Goal: Task Accomplishment & Management: Use online tool/utility

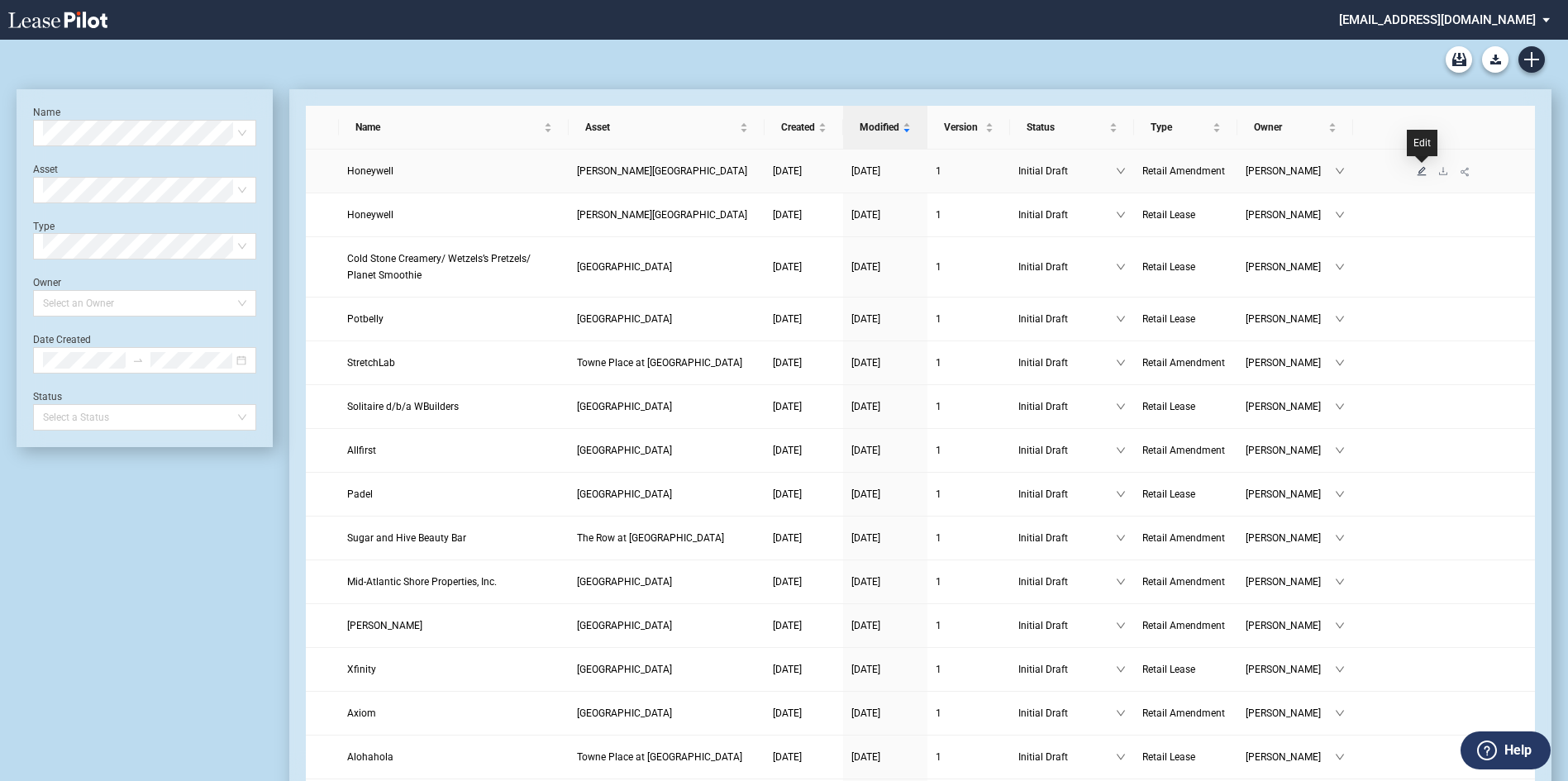
click at [1426, 173] on icon "edit" at bounding box center [1422, 171] width 10 height 10
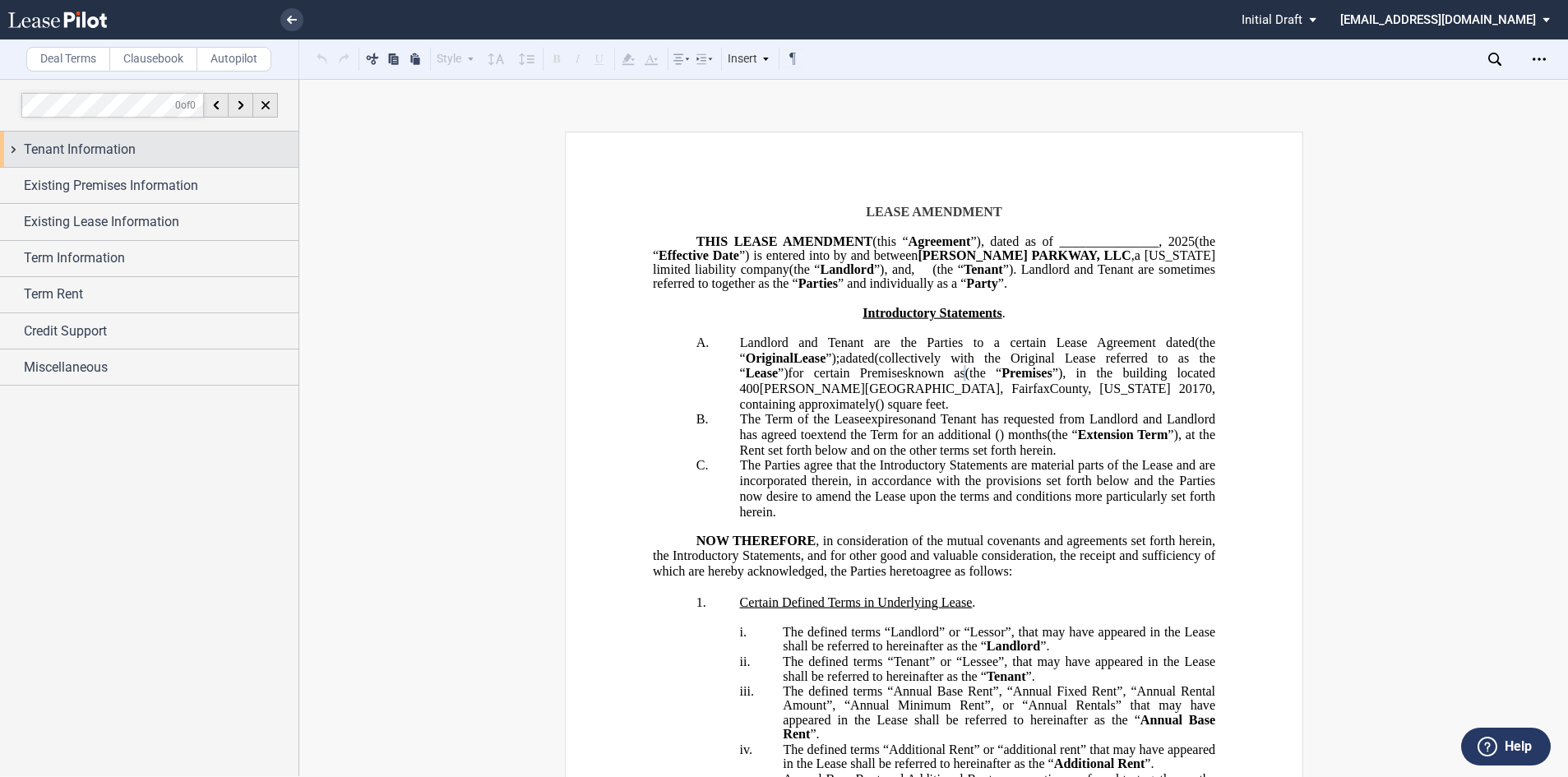
click at [116, 152] on span "Tenant Information" at bounding box center [80, 149] width 112 height 20
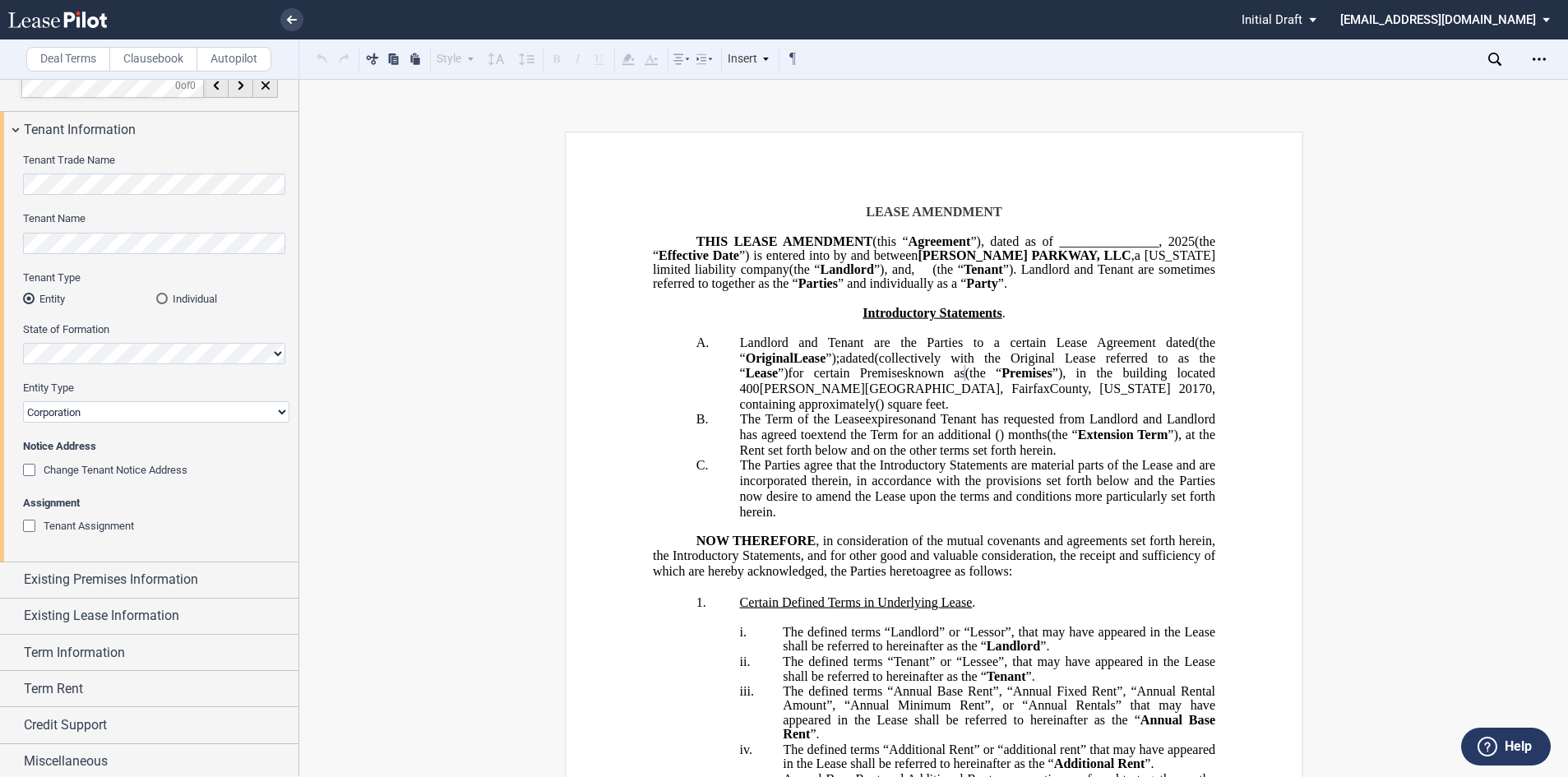
scroll to position [24, 0]
click at [115, 563] on div "Existing Premises Information" at bounding box center [149, 575] width 299 height 35
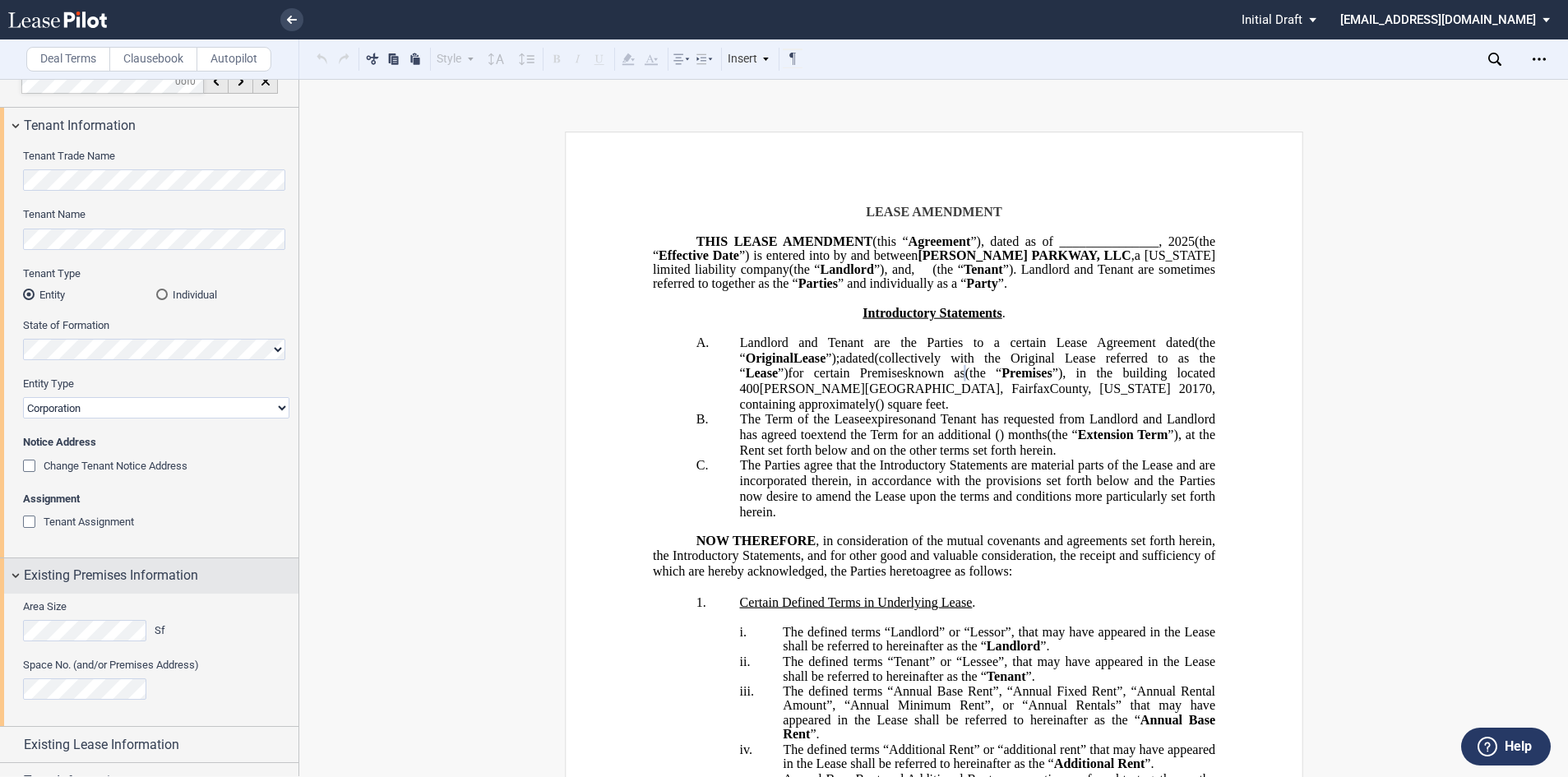
scroll to position [157, 0]
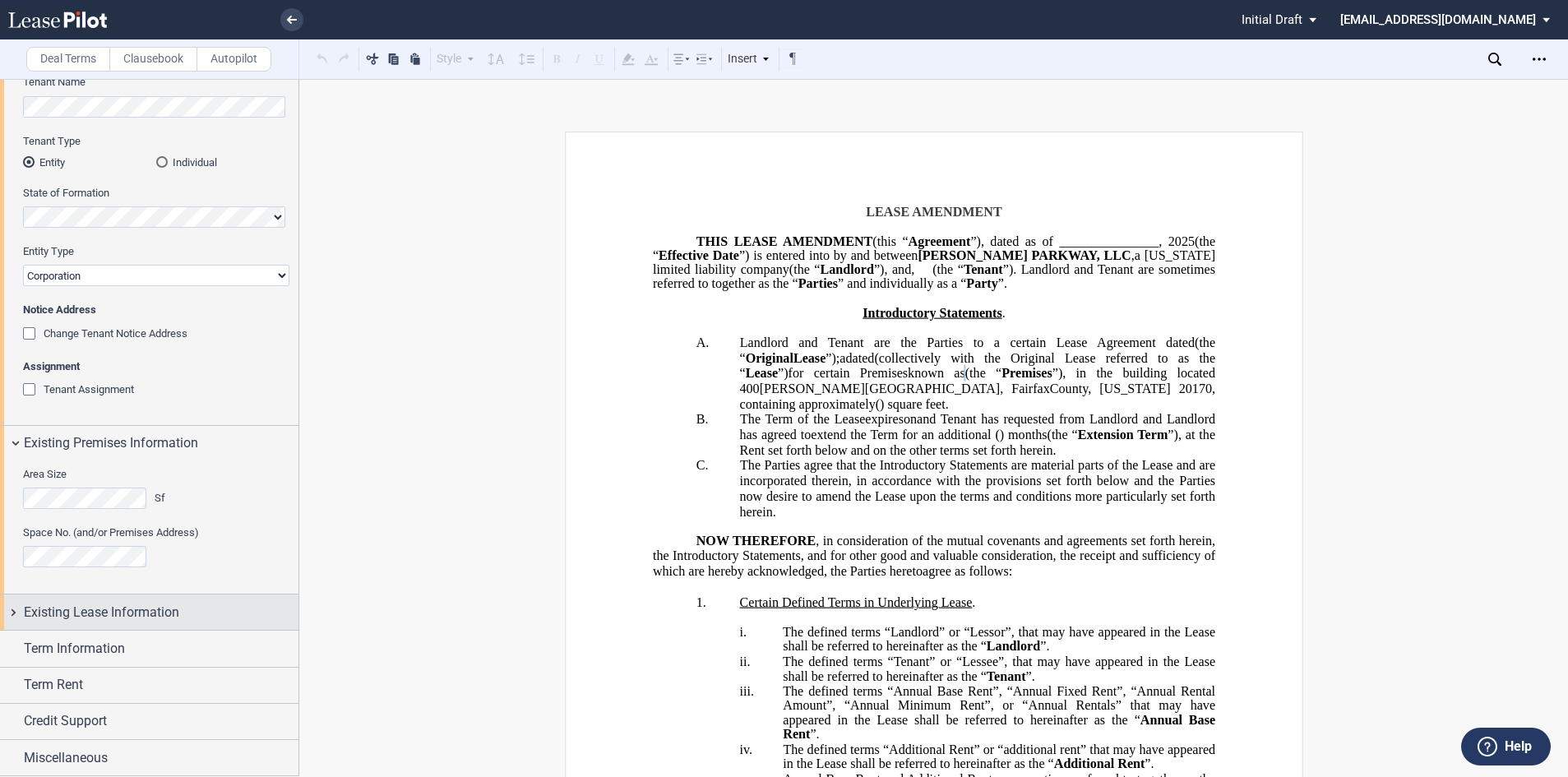
click at [112, 608] on span "Existing Lease Information" at bounding box center [102, 612] width 156 height 20
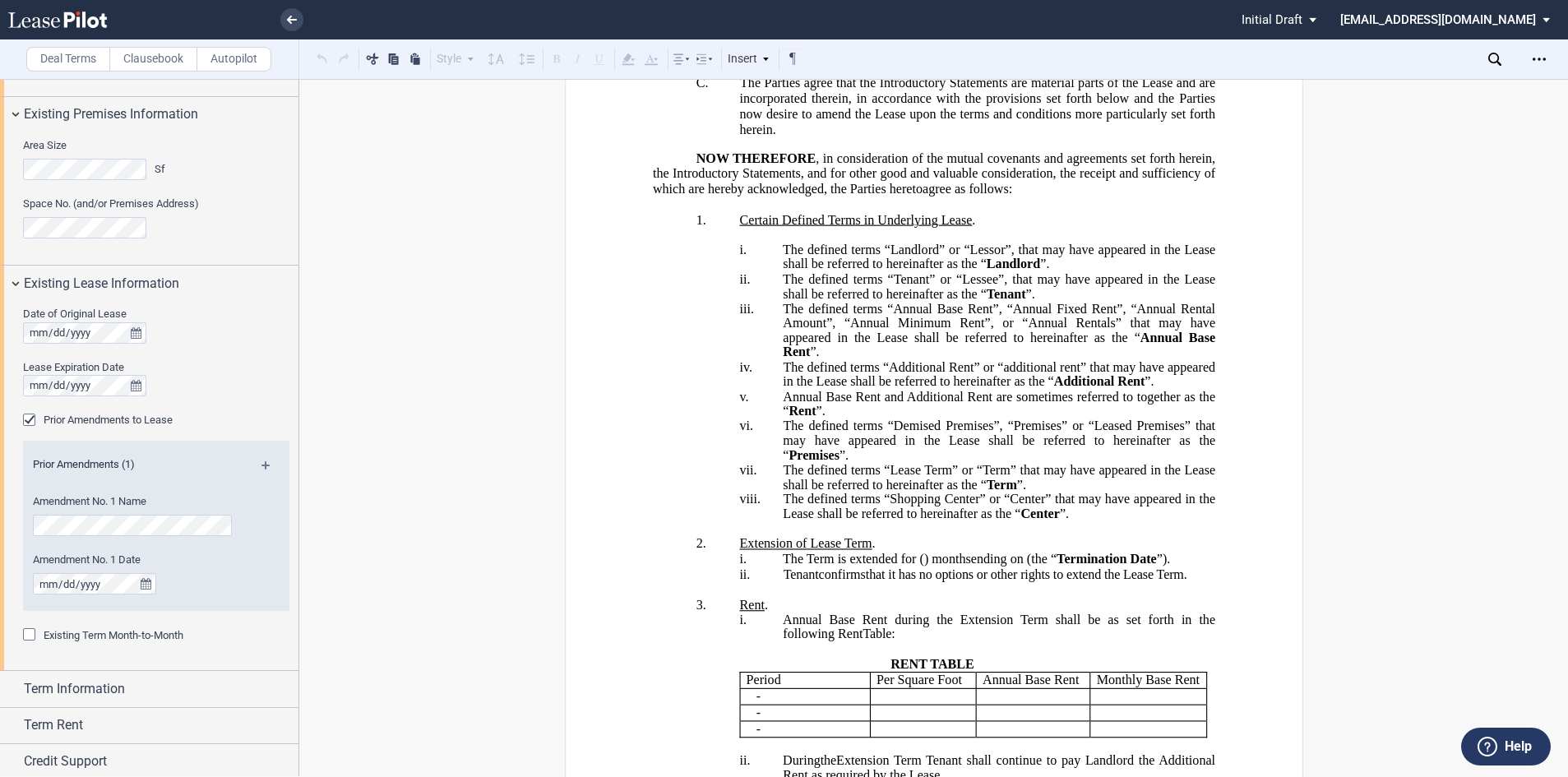
scroll to position [411, 0]
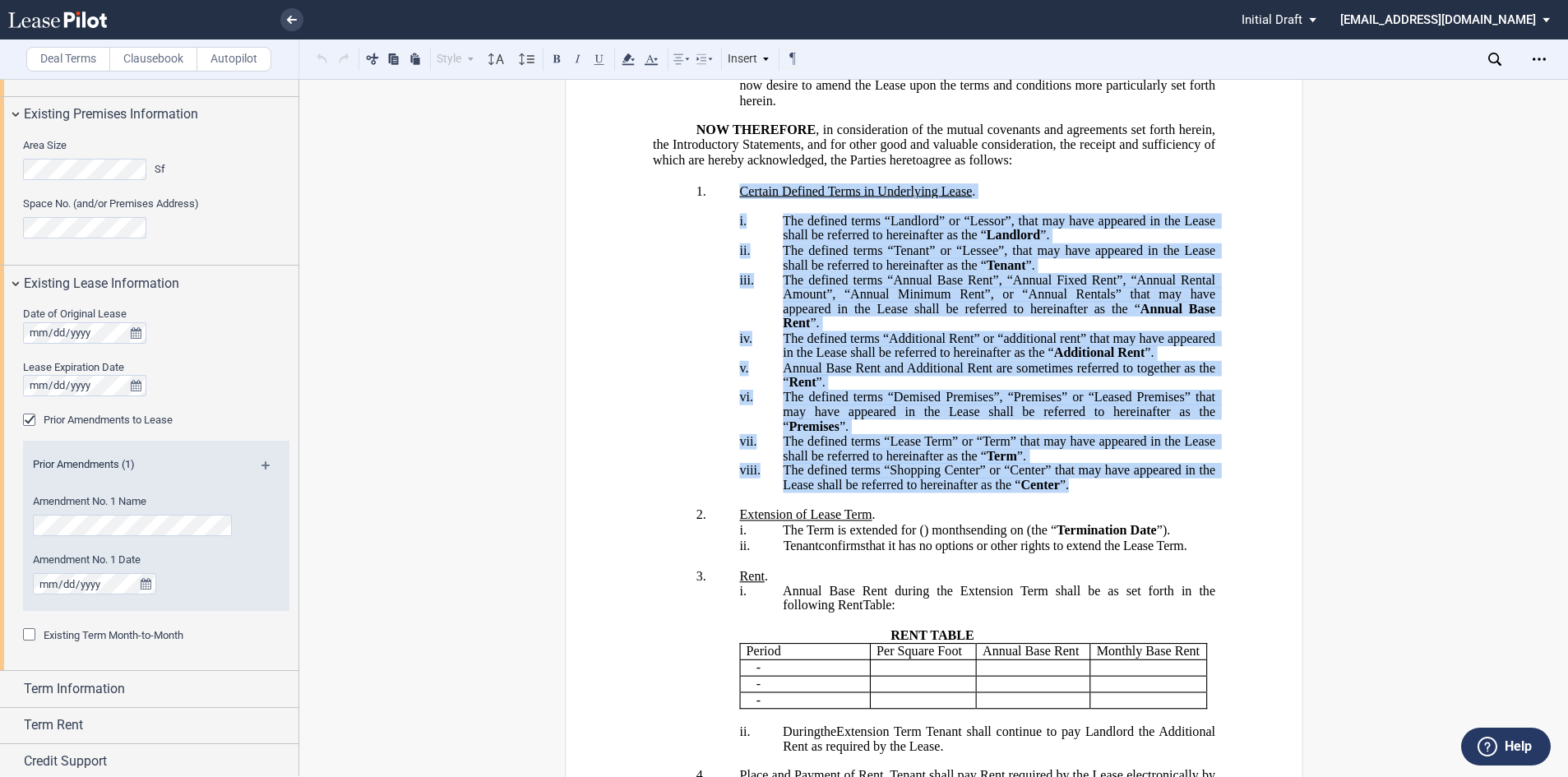
drag, startPoint x: 794, startPoint y: 380, endPoint x: 728, endPoint y: 223, distance: 170.3
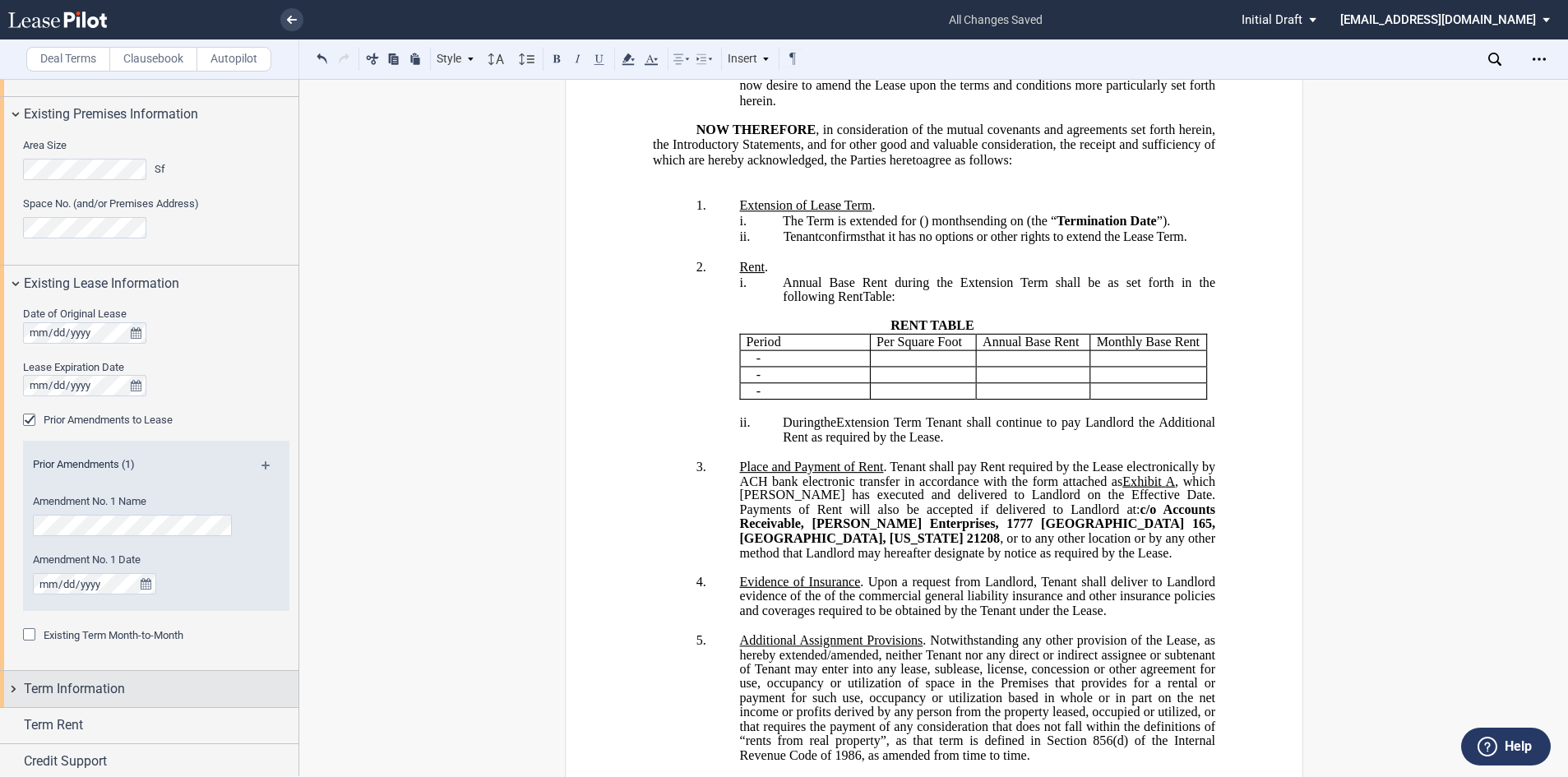
click at [106, 691] on span "Term Information" at bounding box center [74, 689] width 101 height 20
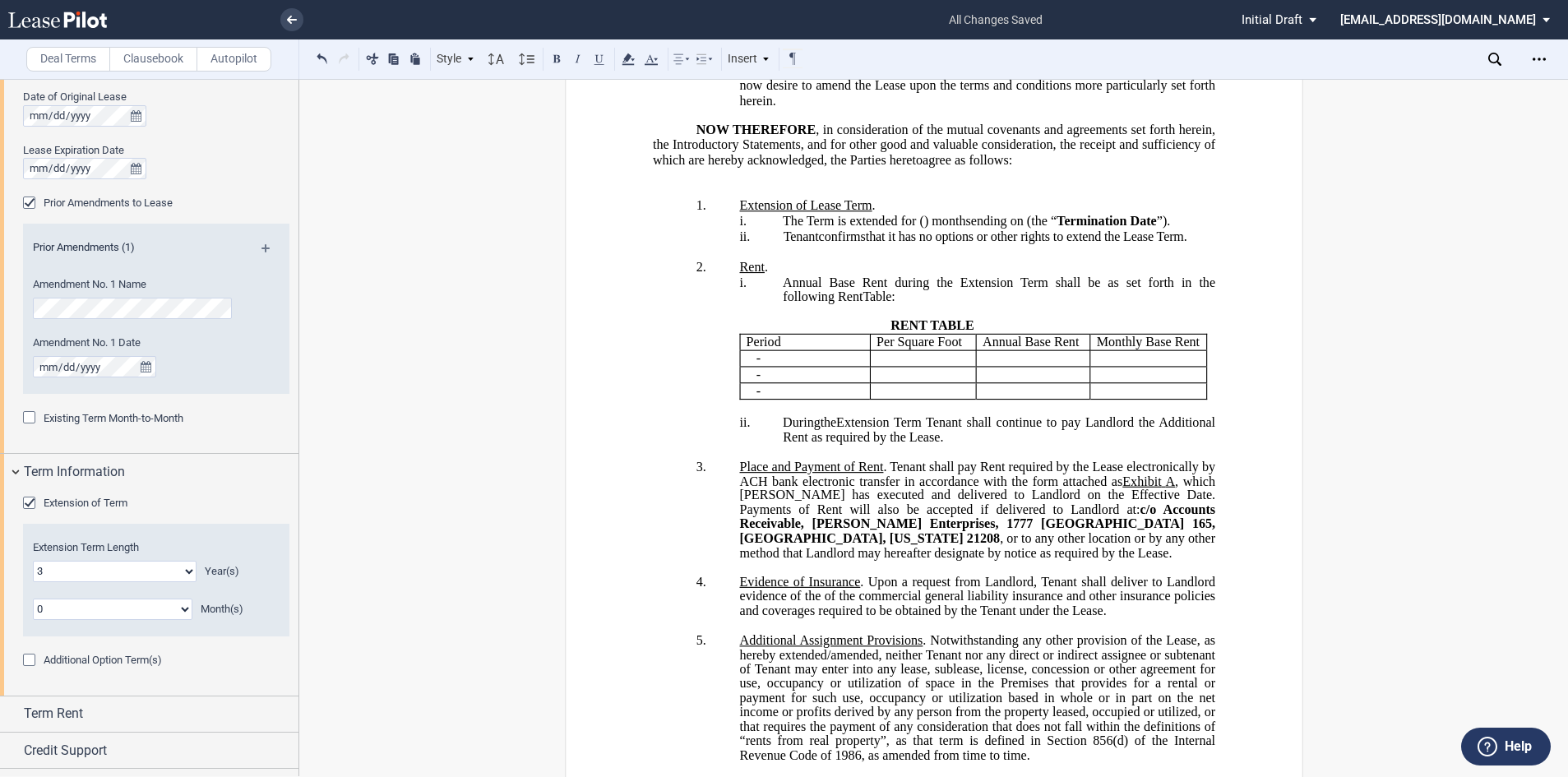
scroll to position [731, 0]
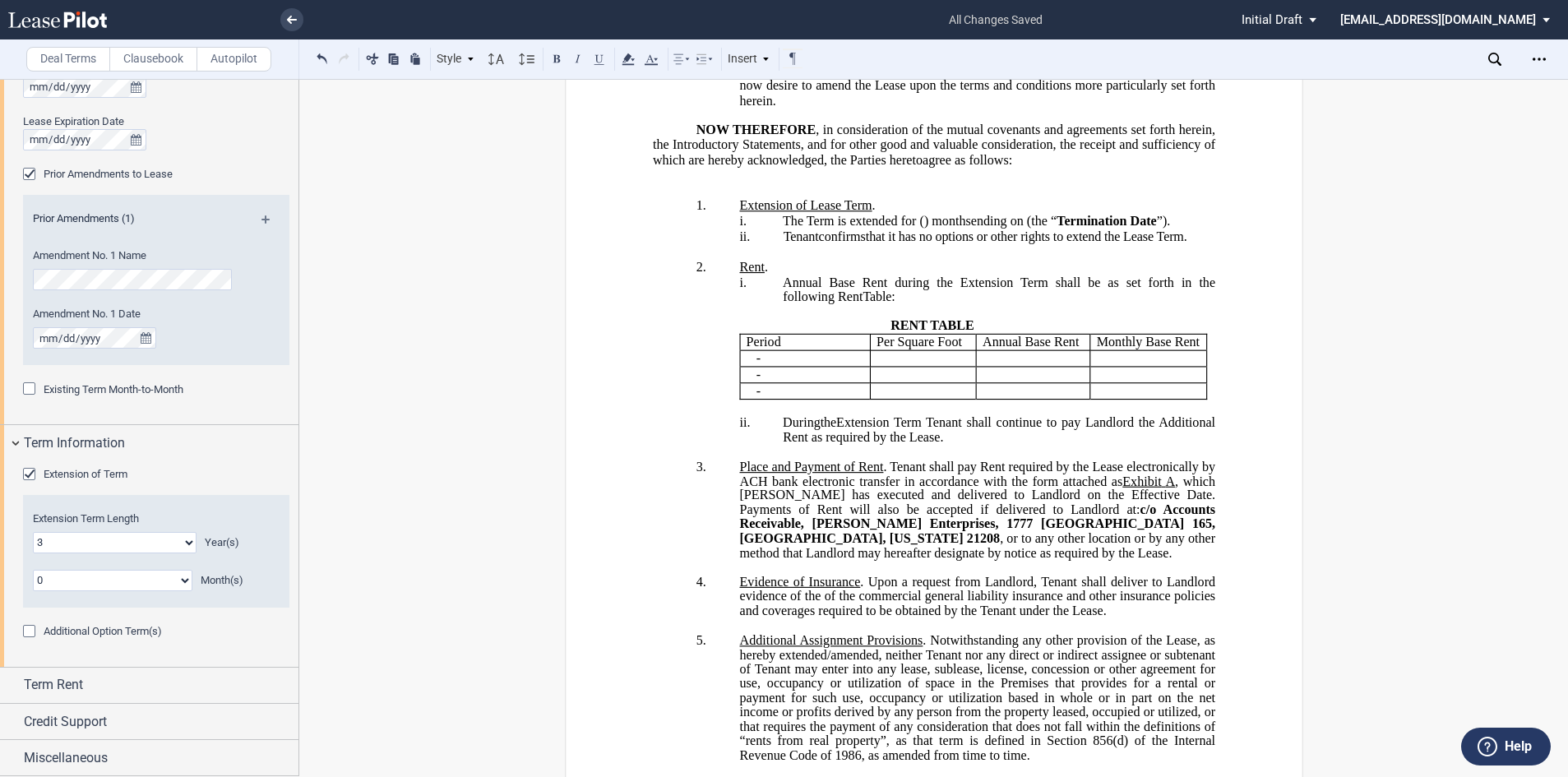
click at [29, 634] on div "Additional Option Term(s)" at bounding box center [31, 632] width 16 height 16
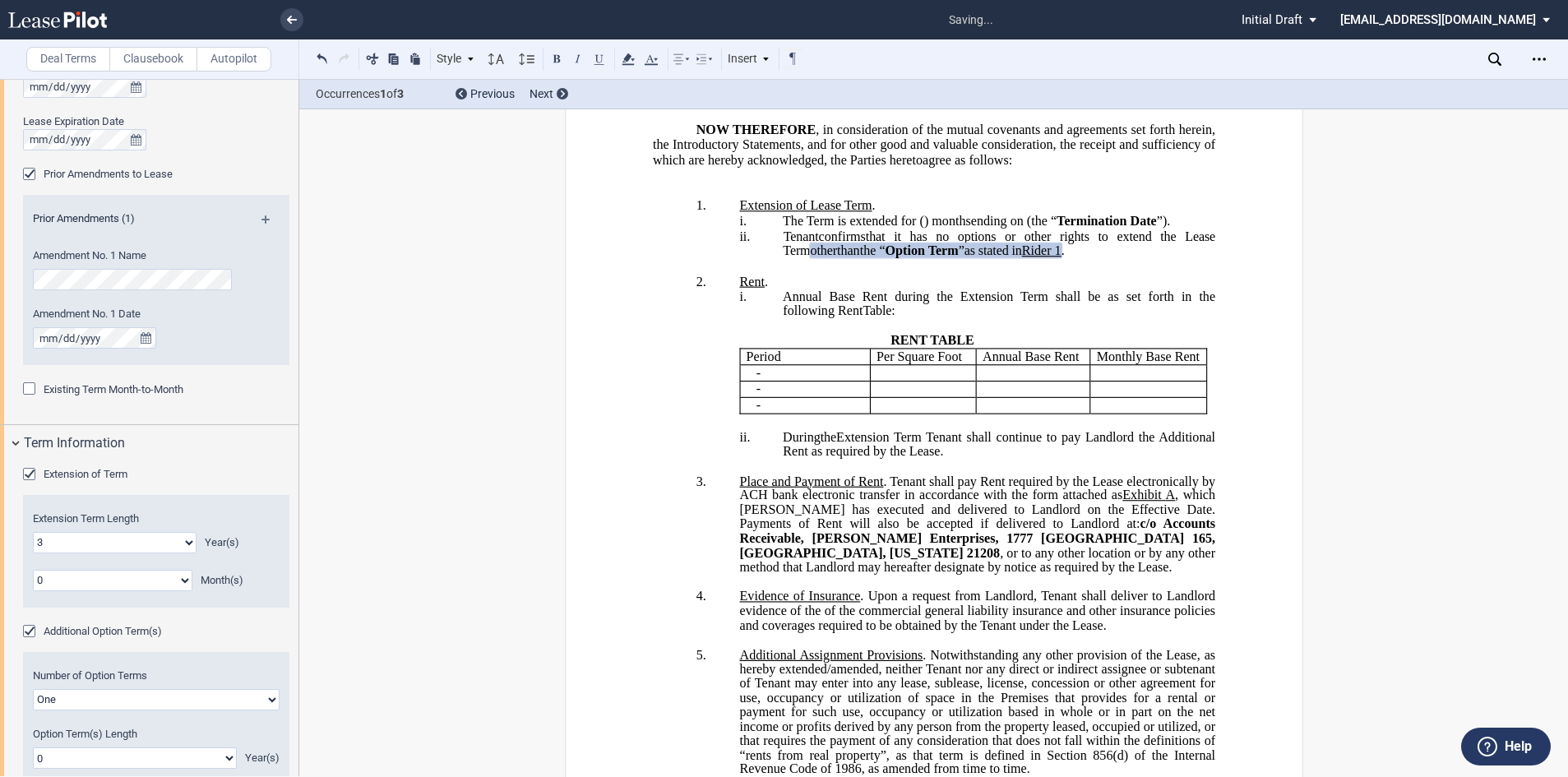
click at [885, 258] on span "Option Term" at bounding box center [922, 250] width 74 height 15
click at [894, 258] on span "that it has no options or other rights to extend the Lease Term" at bounding box center [1001, 243] width 435 height 29
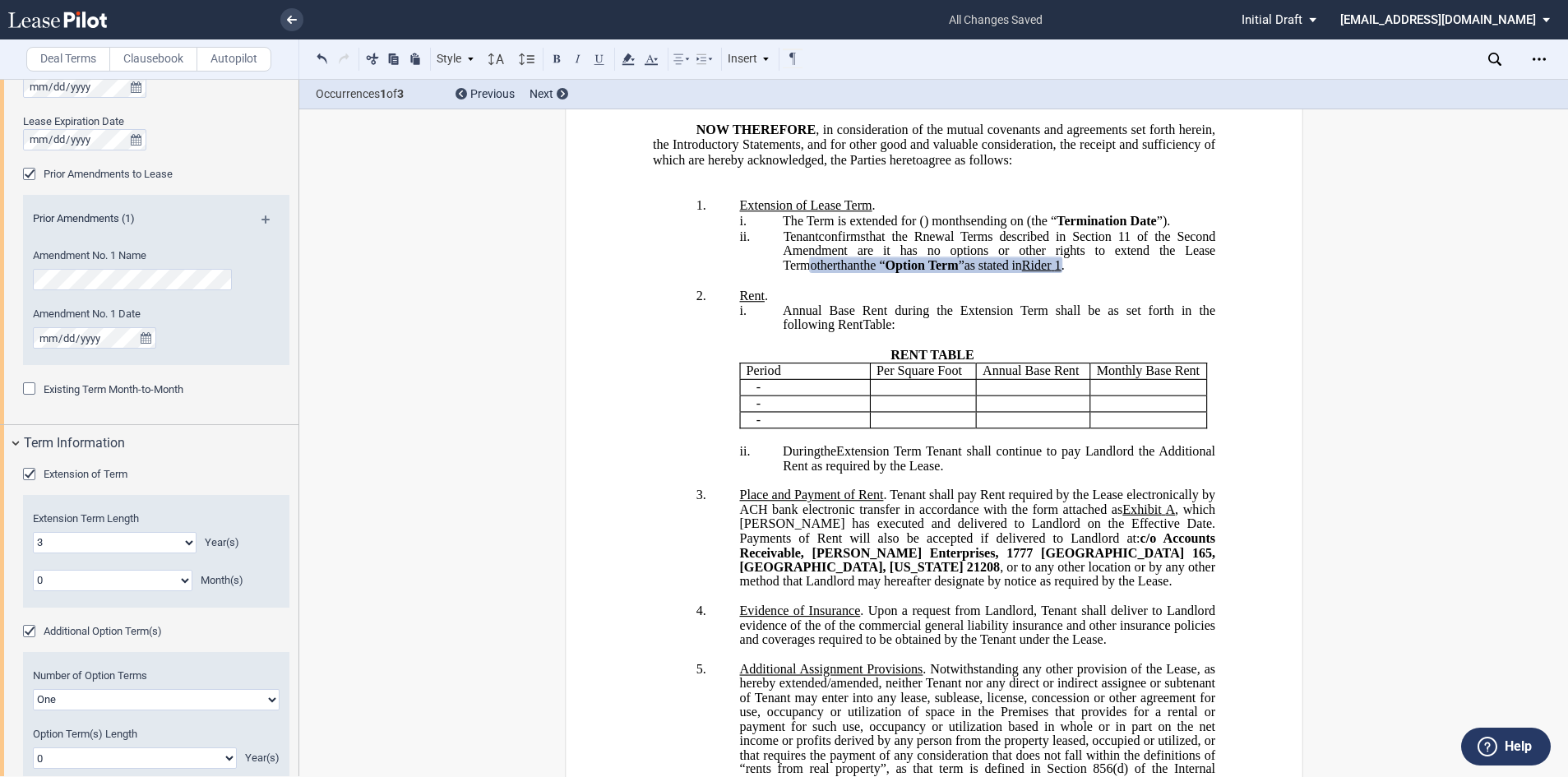
drag, startPoint x: 867, startPoint y: 294, endPoint x: 1083, endPoint y: 288, distance: 216.1
click at [1083, 271] on span "that the Rnewal Terms described in Section 11 of the Second Amendment are it ha…" at bounding box center [1001, 250] width 435 height 43
click at [868, 271] on span "that the Rnewal Terms described in Section 11 of the Second Amendment are it ha…" at bounding box center [1001, 250] width 435 height 43
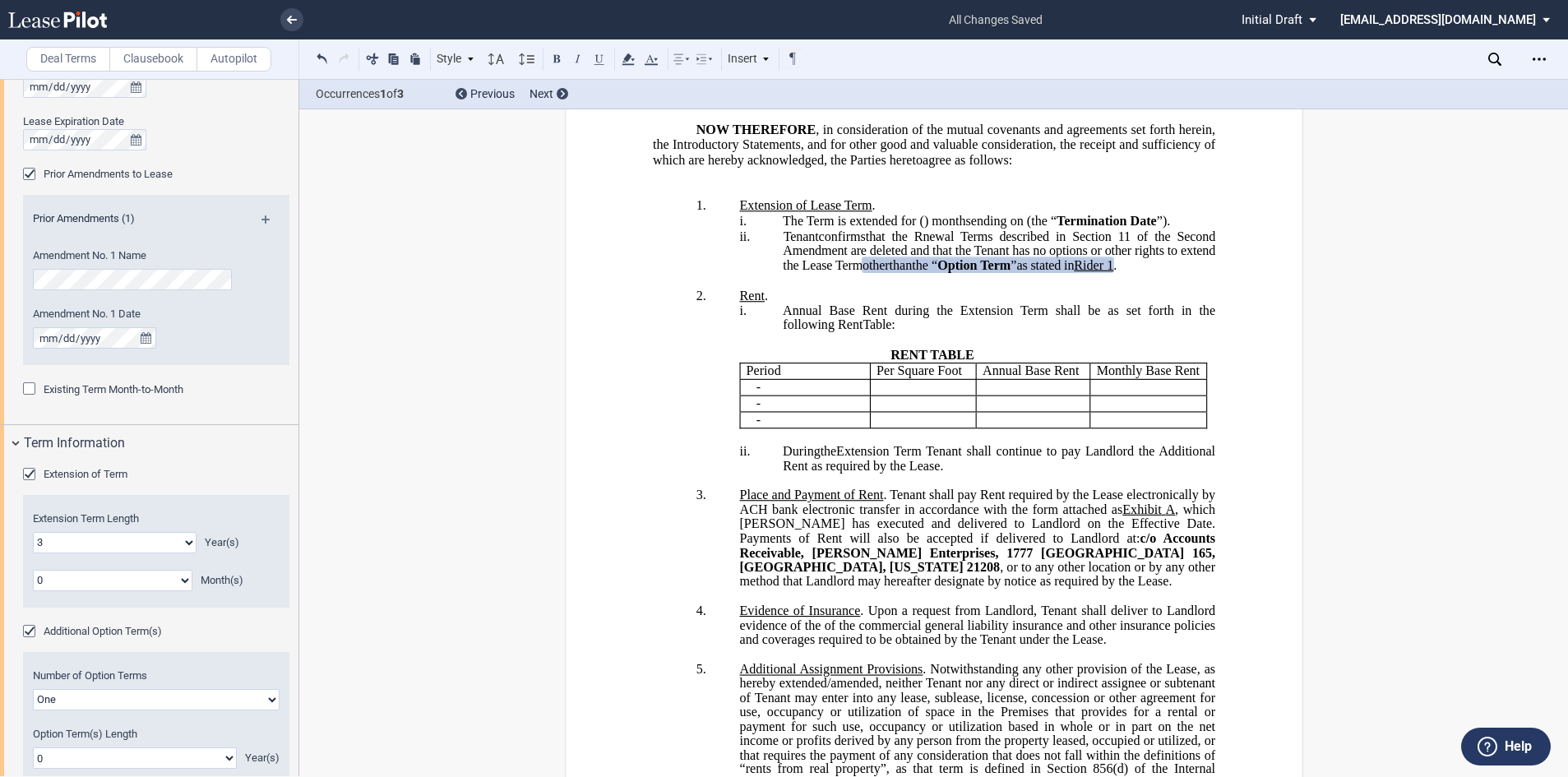
click at [930, 271] on span "that the Rnewal Terms described in Section 11 of the Second Amendment are delet…" at bounding box center [1001, 250] width 436 height 43
click at [1086, 271] on span "that the Renewal Terms described in Section 11 of the Second Amendment are dele…" at bounding box center [1001, 250] width 436 height 43
click at [1098, 271] on span "that the Renewal Terms described in Section 11 of the Second Amendment are dele…" at bounding box center [1001, 250] width 436 height 43
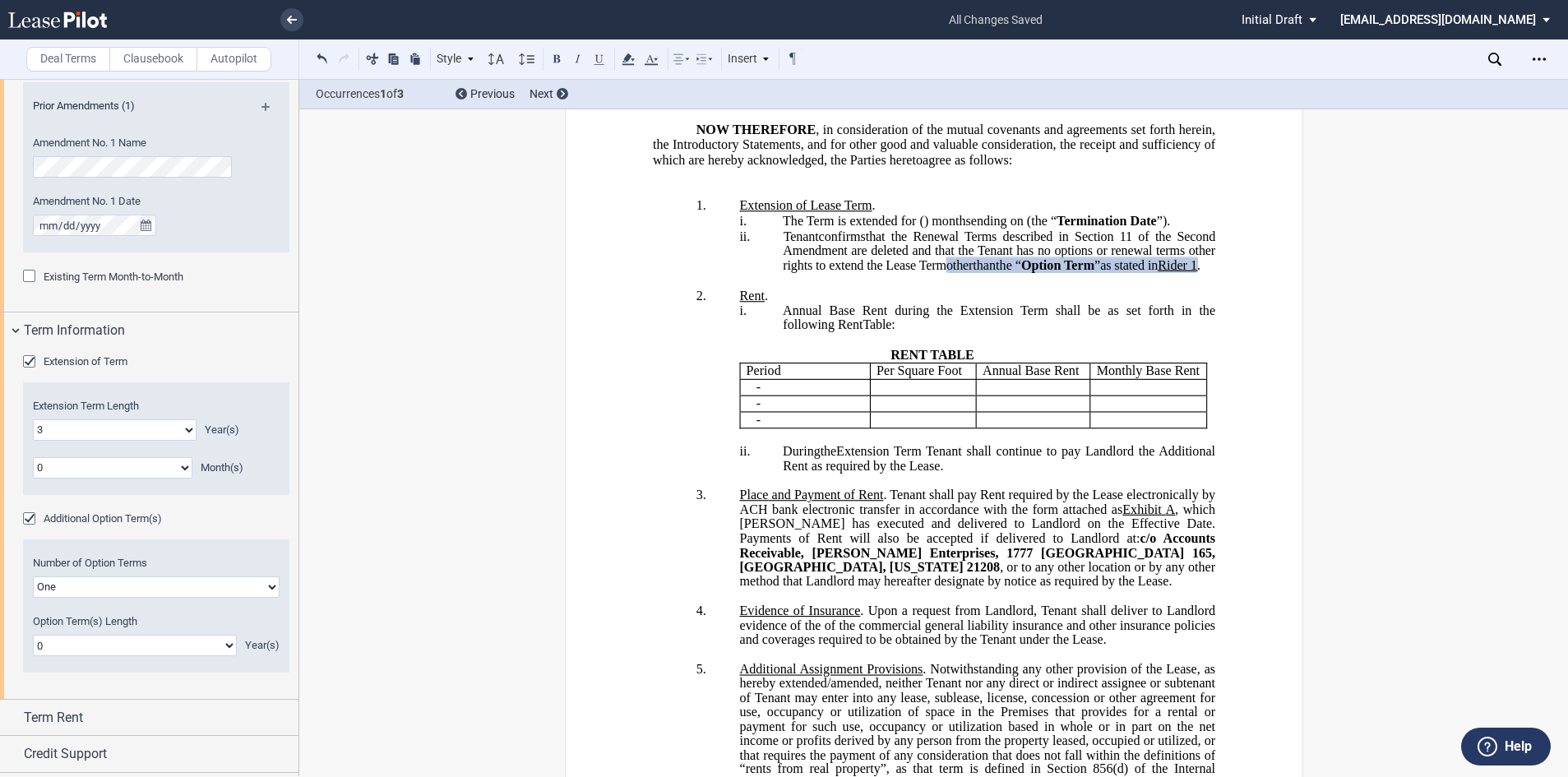
scroll to position [876, 0]
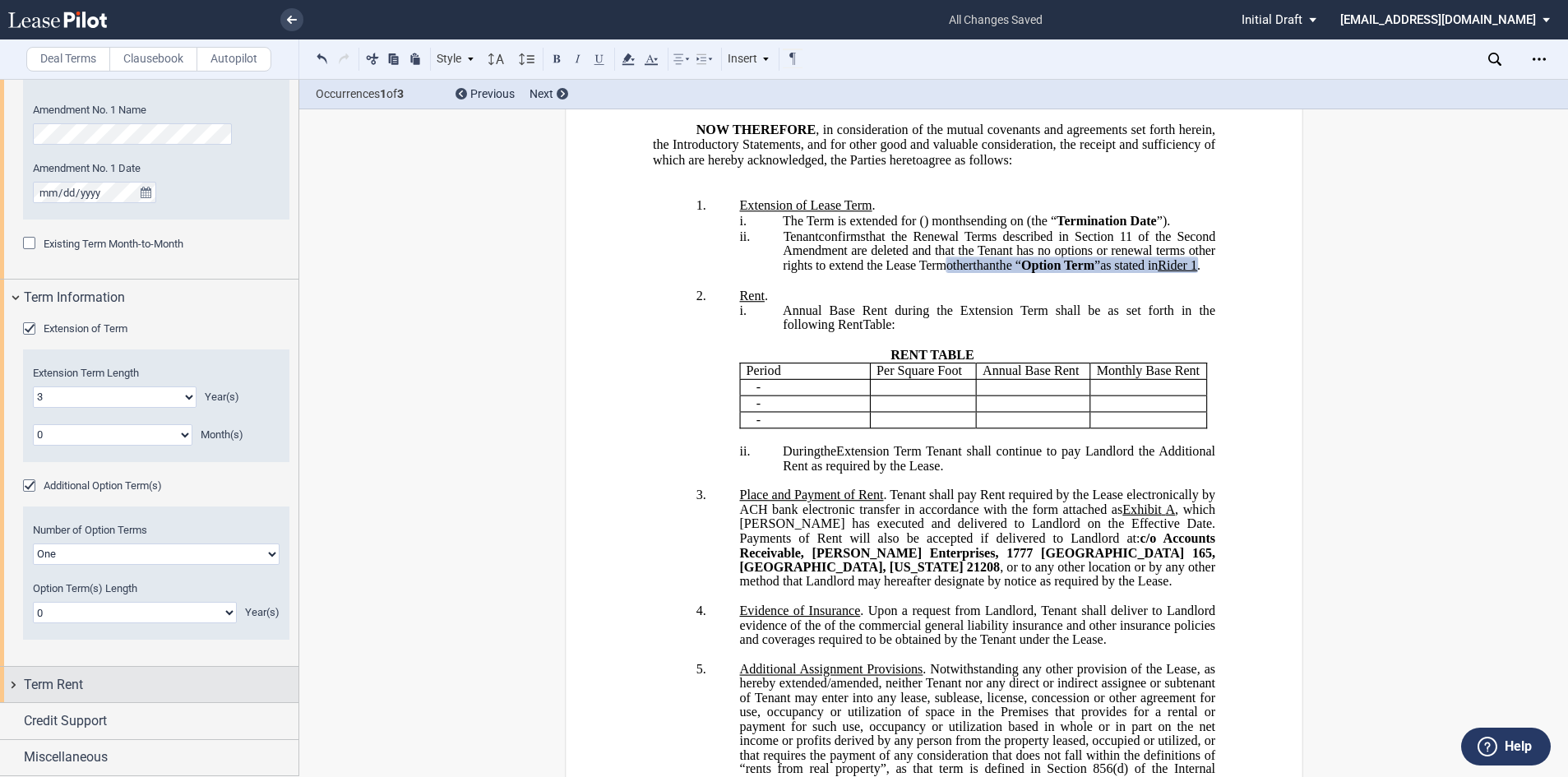
click at [129, 686] on div "Term Rent" at bounding box center [161, 685] width 275 height 20
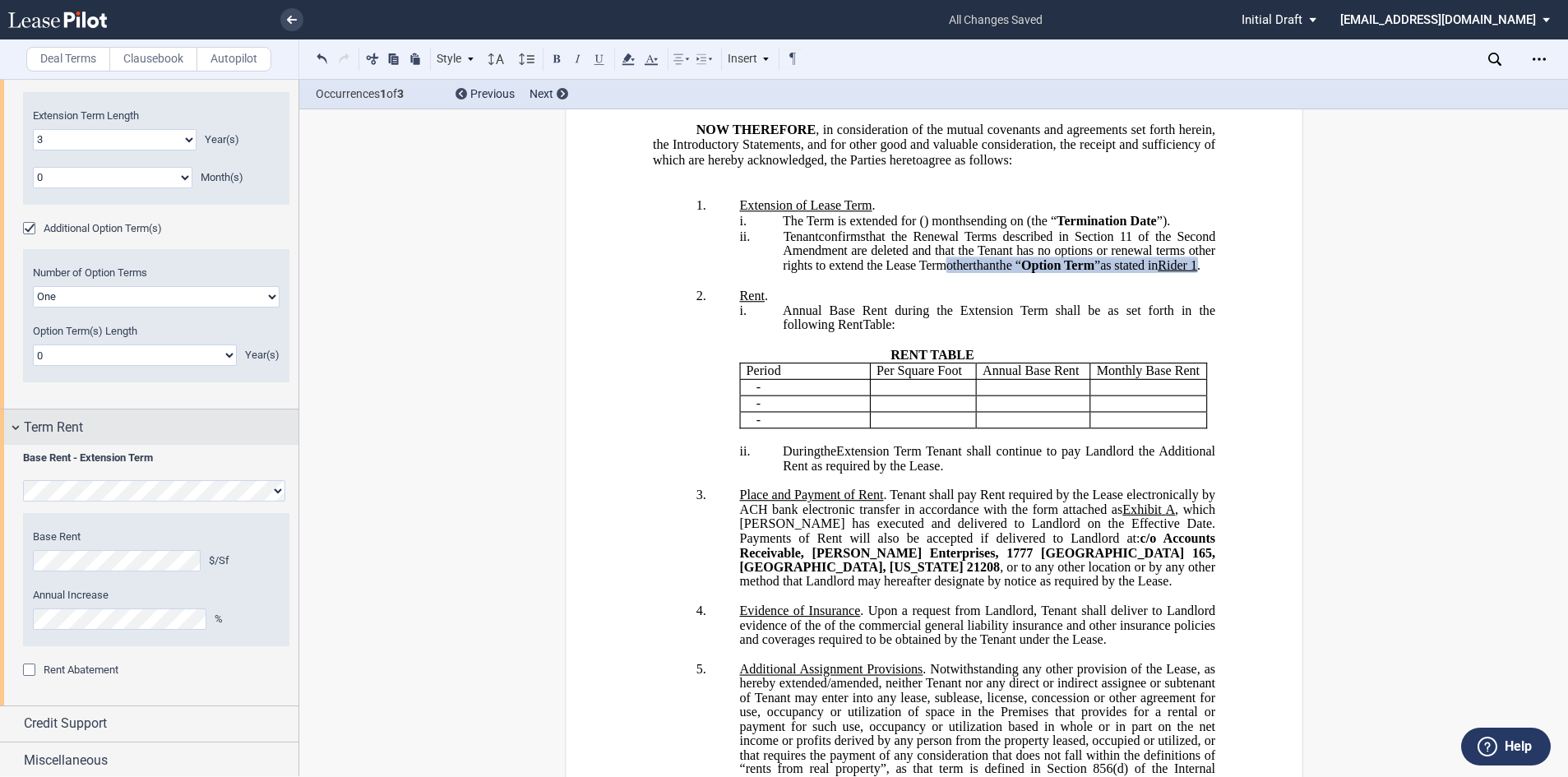
scroll to position [1136, 0]
click at [114, 754] on div "Miscellaneous" at bounding box center [161, 757] width 275 height 20
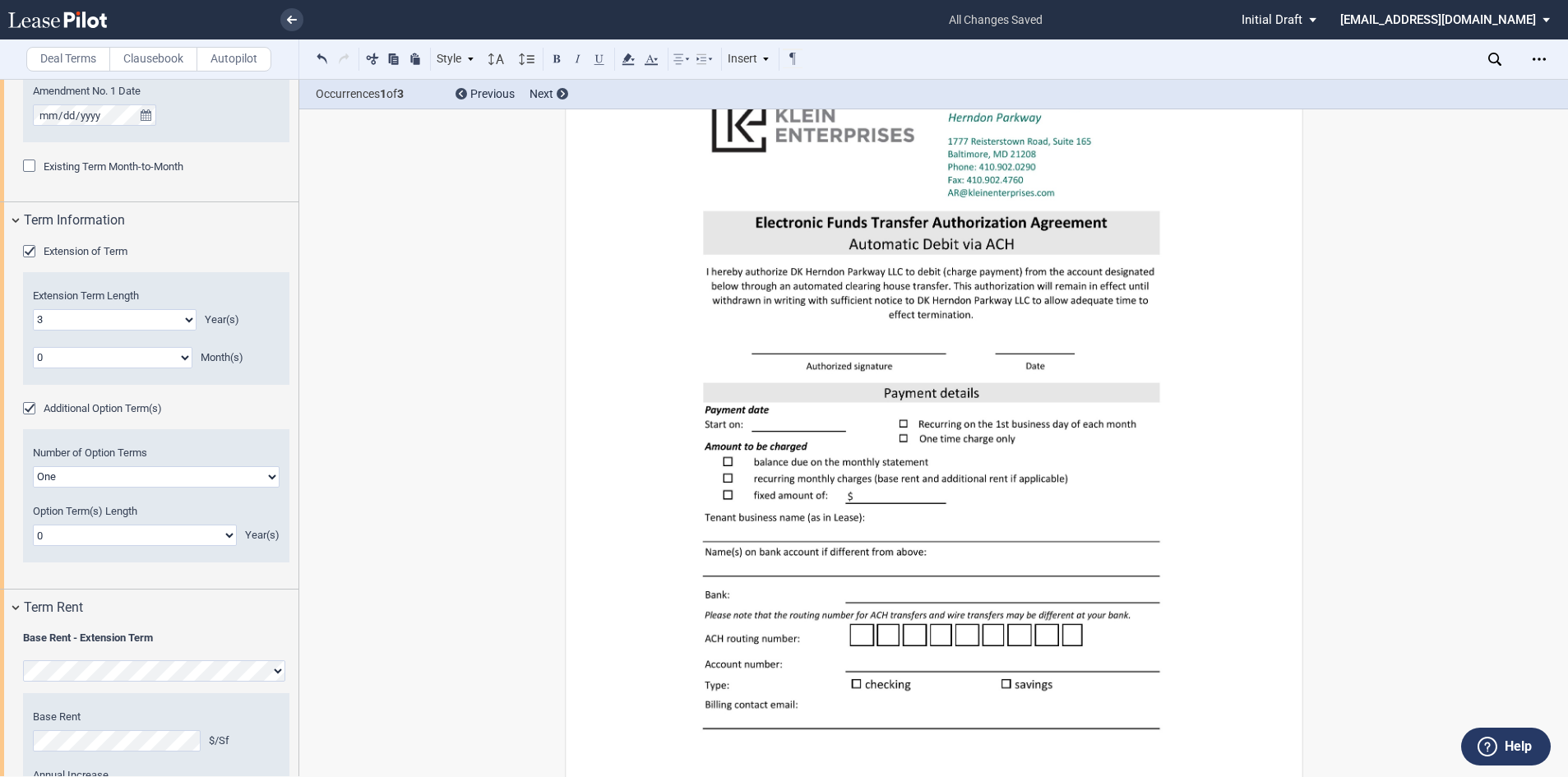
scroll to position [4933, 0]
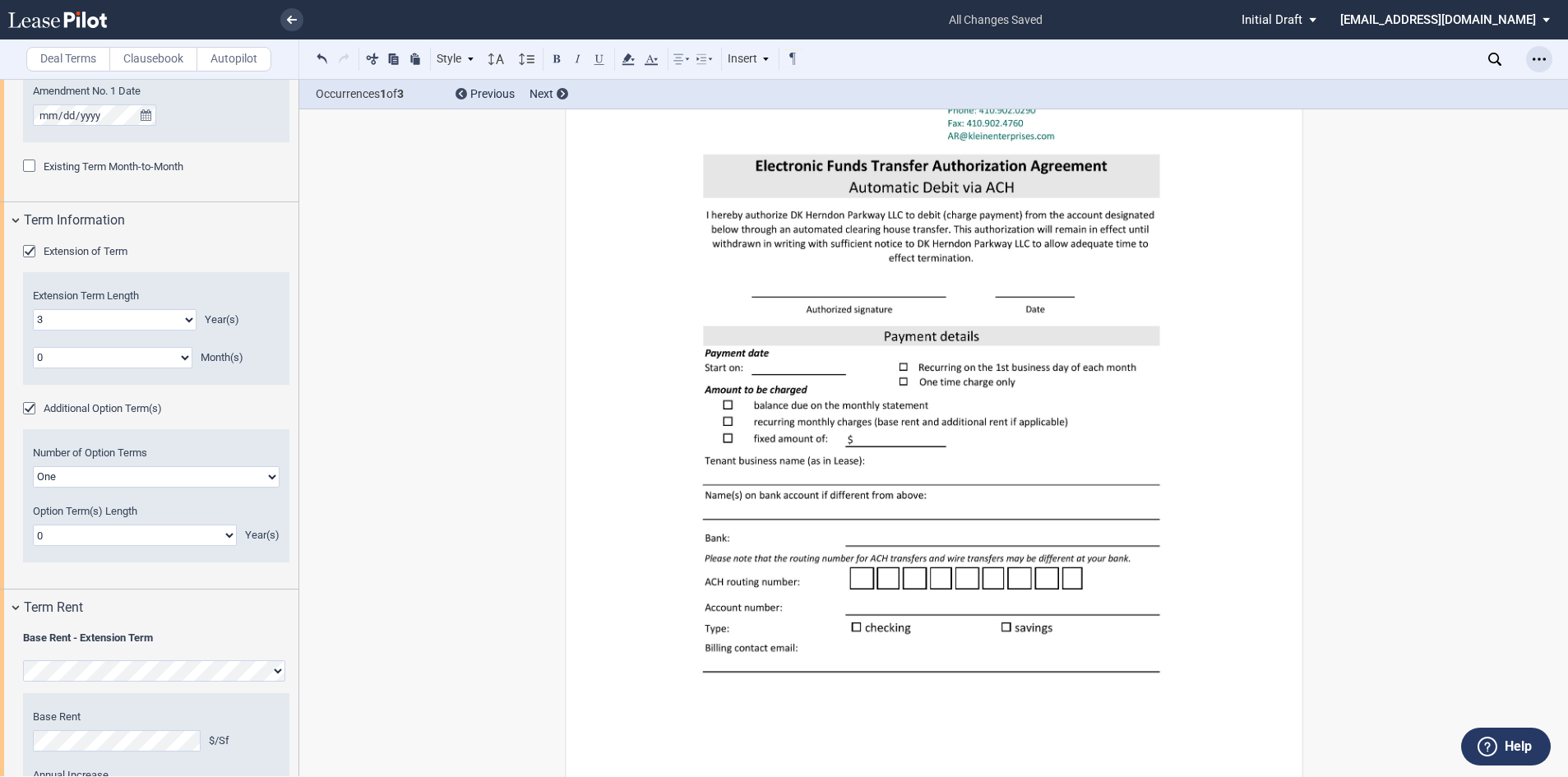
click at [1546, 61] on icon "Open Lease options menu" at bounding box center [1539, 58] width 13 height 13
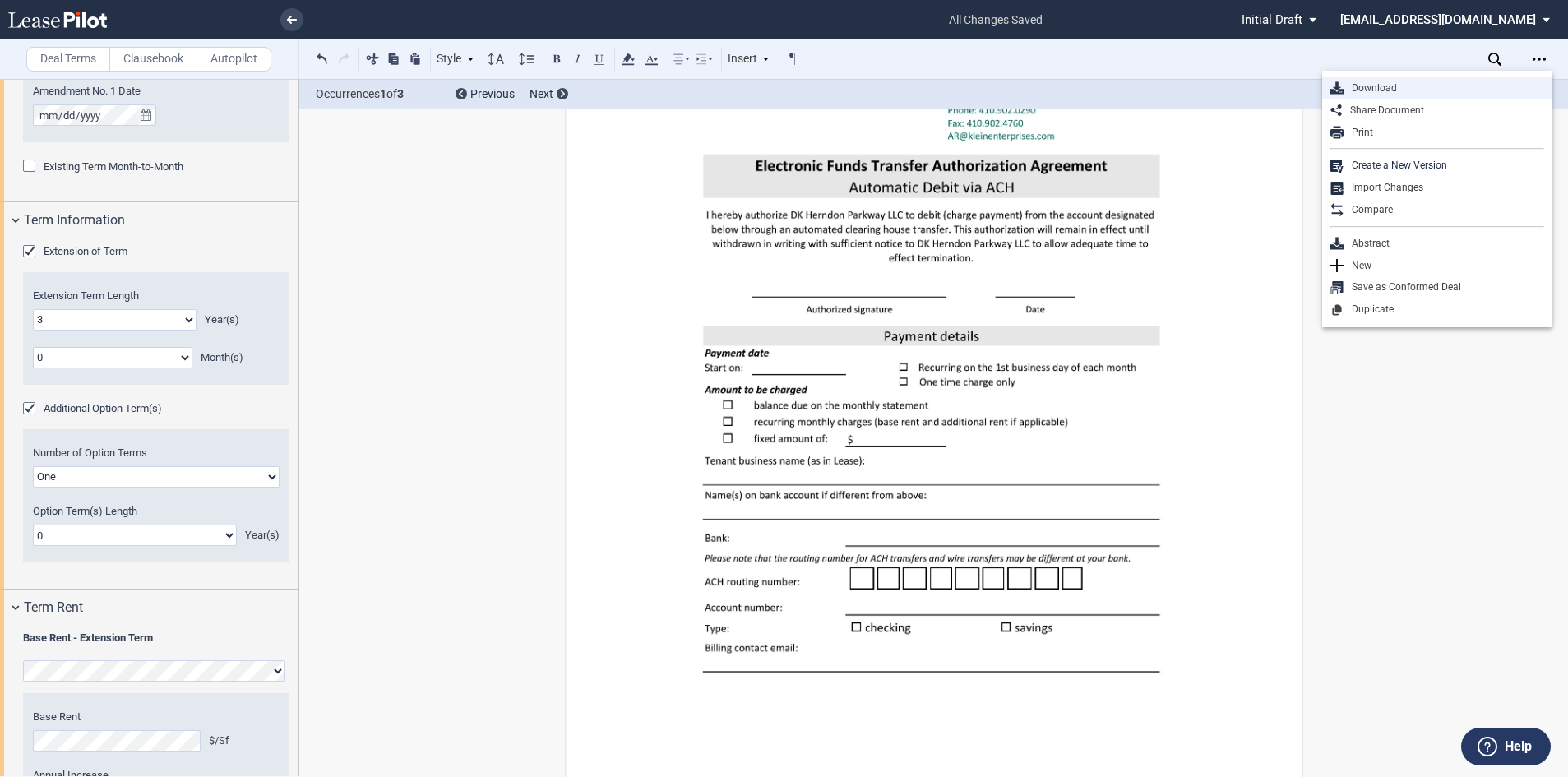
click at [1384, 89] on div "Download" at bounding box center [1444, 88] width 200 height 14
